Goal: Find specific page/section: Find specific page/section

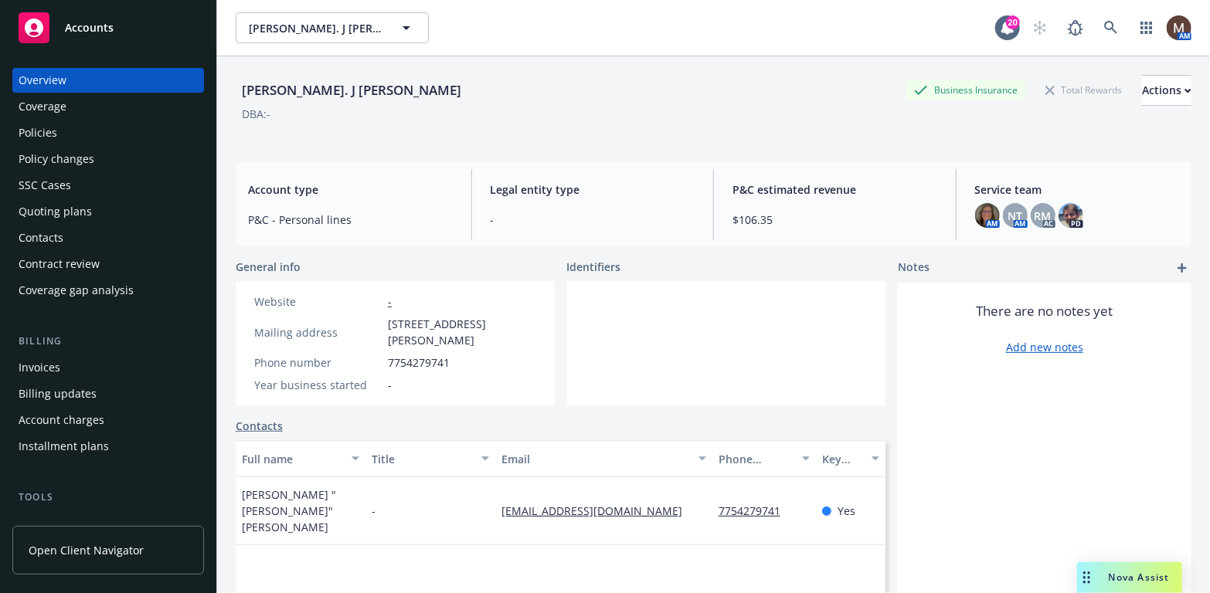
click at [53, 129] on div "Policies" at bounding box center [38, 133] width 39 height 25
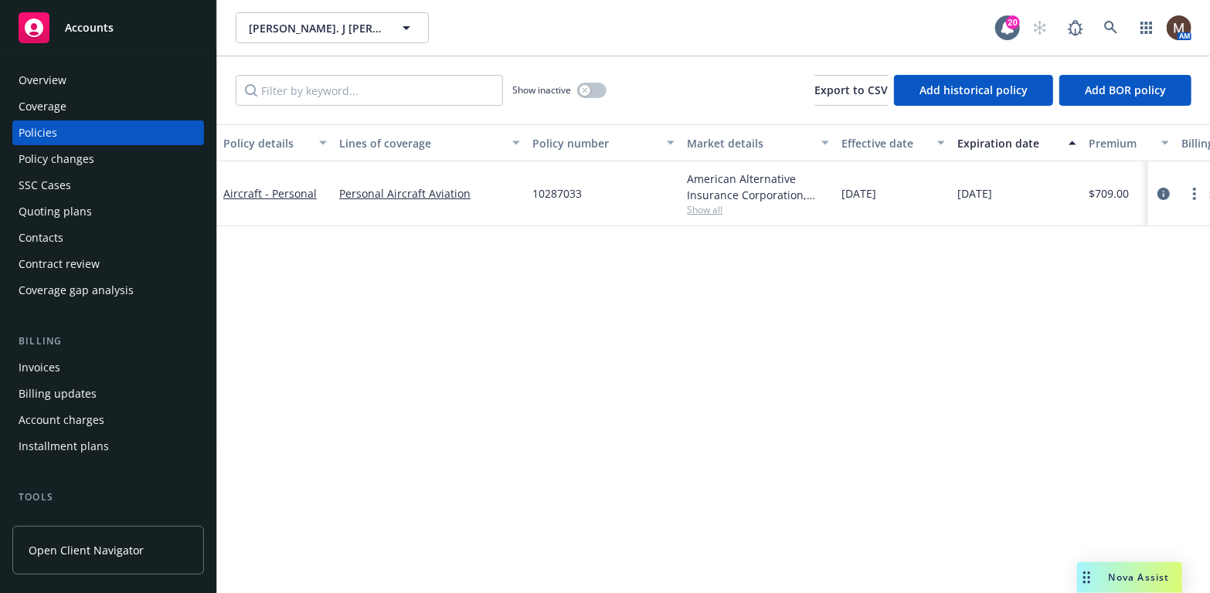
click at [53, 360] on div "Invoices" at bounding box center [40, 367] width 42 height 25
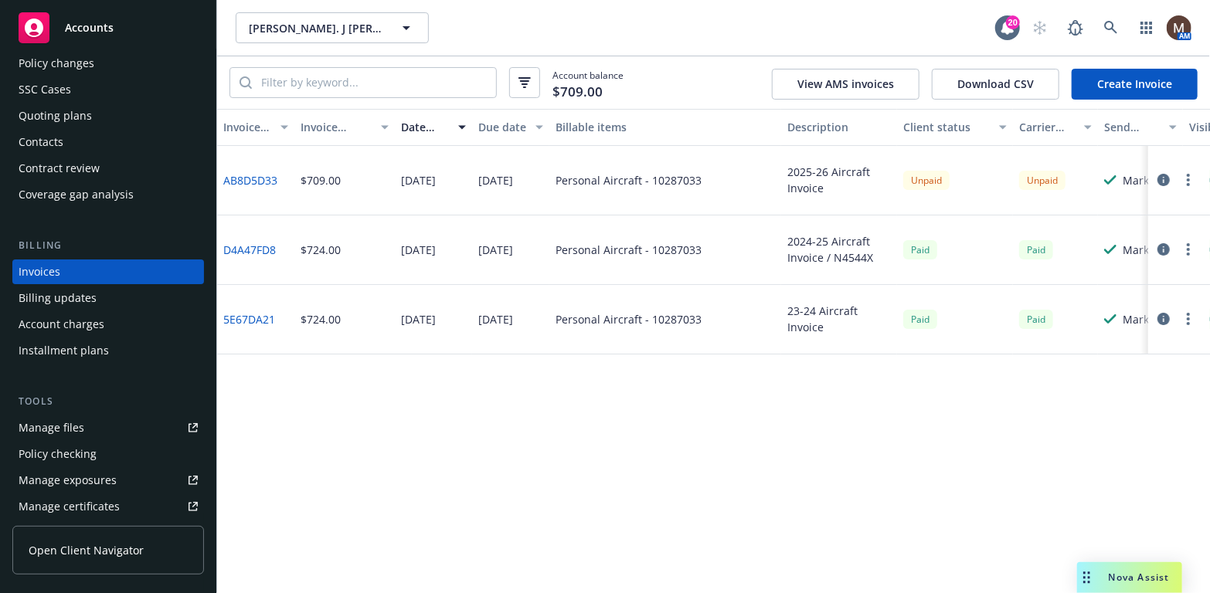
scroll to position [123, 0]
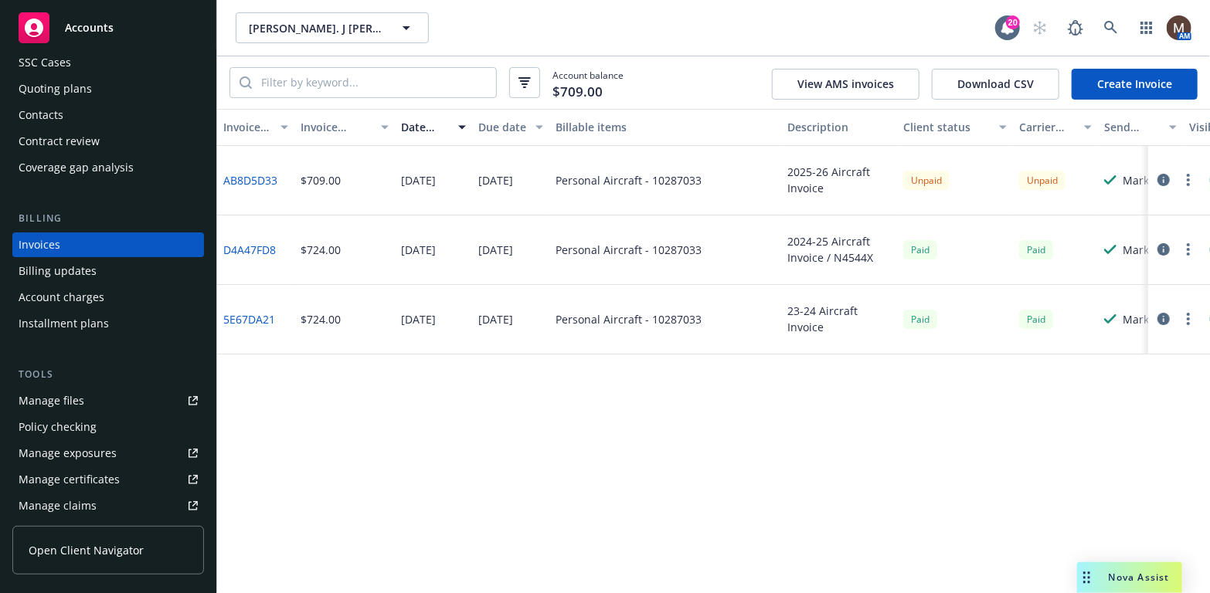
click at [73, 396] on div "Manage files" at bounding box center [52, 401] width 66 height 25
